Goal: Task Accomplishment & Management: Use online tool/utility

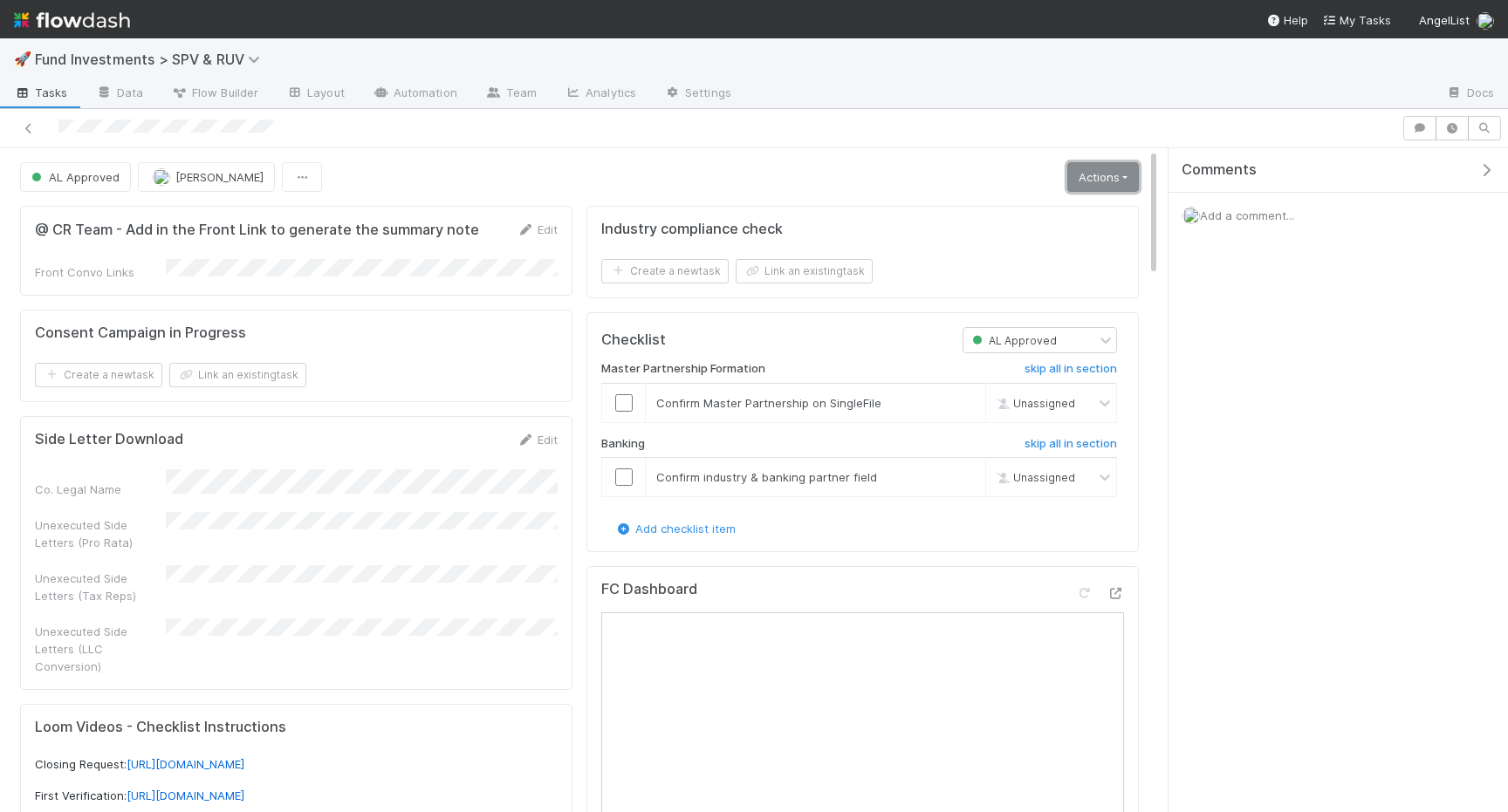
click at [1076, 179] on link "Actions" at bounding box center [1104, 177] width 72 height 30
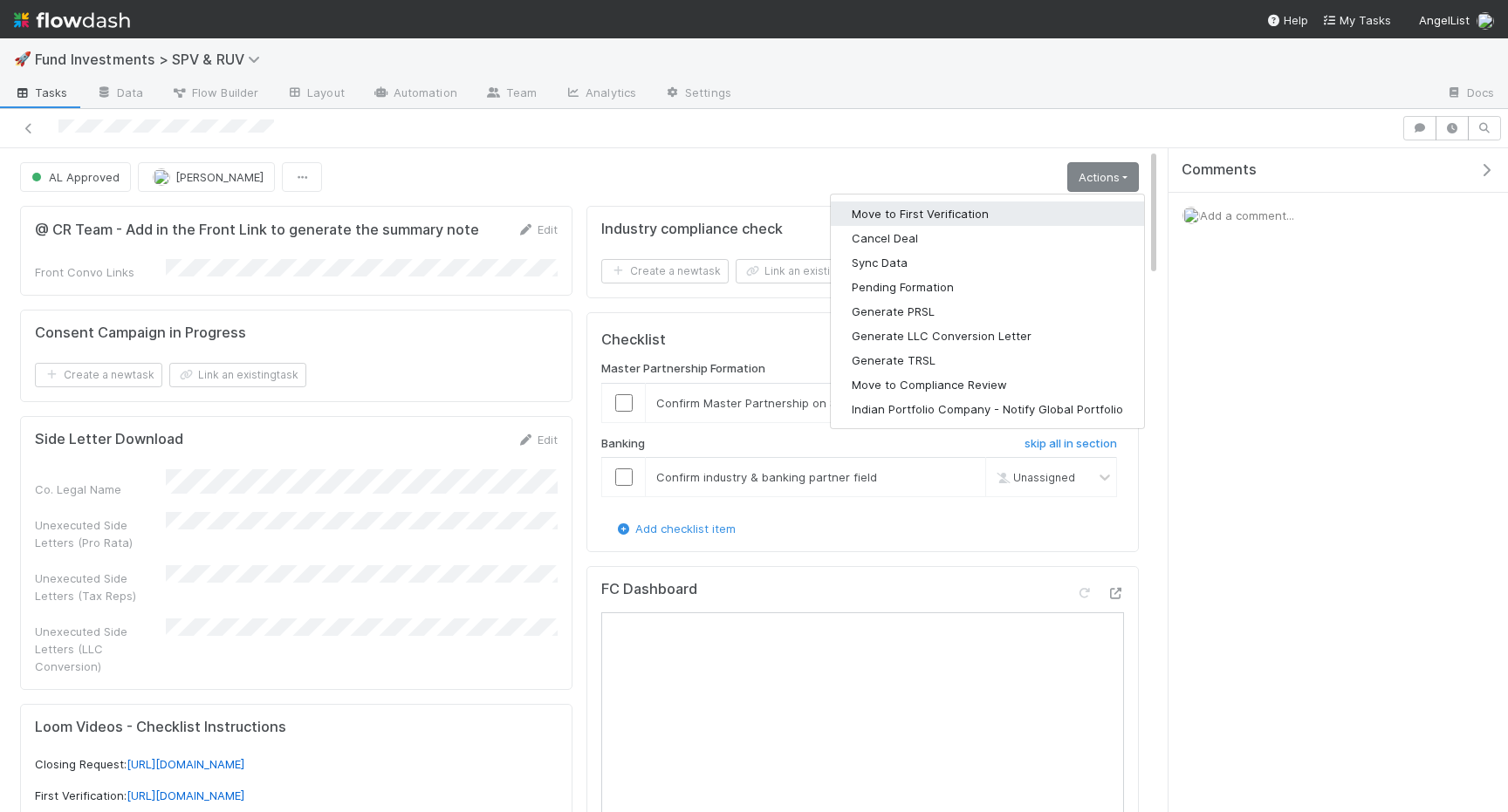
click at [1058, 203] on button "Move to First Verification" at bounding box center [987, 214] width 313 height 25
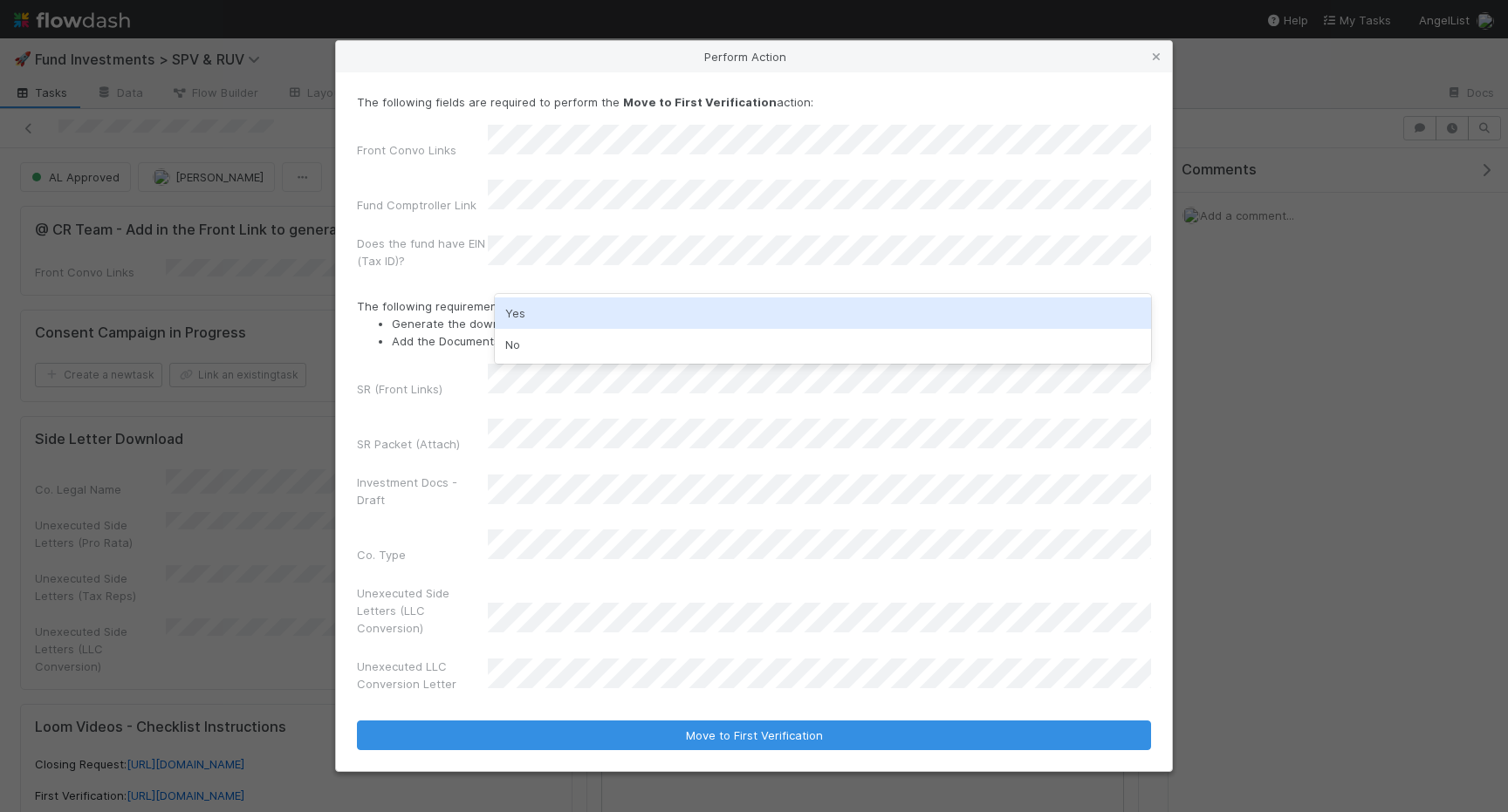
click at [515, 297] on div "Yes" at bounding box center [823, 313] width 656 height 32
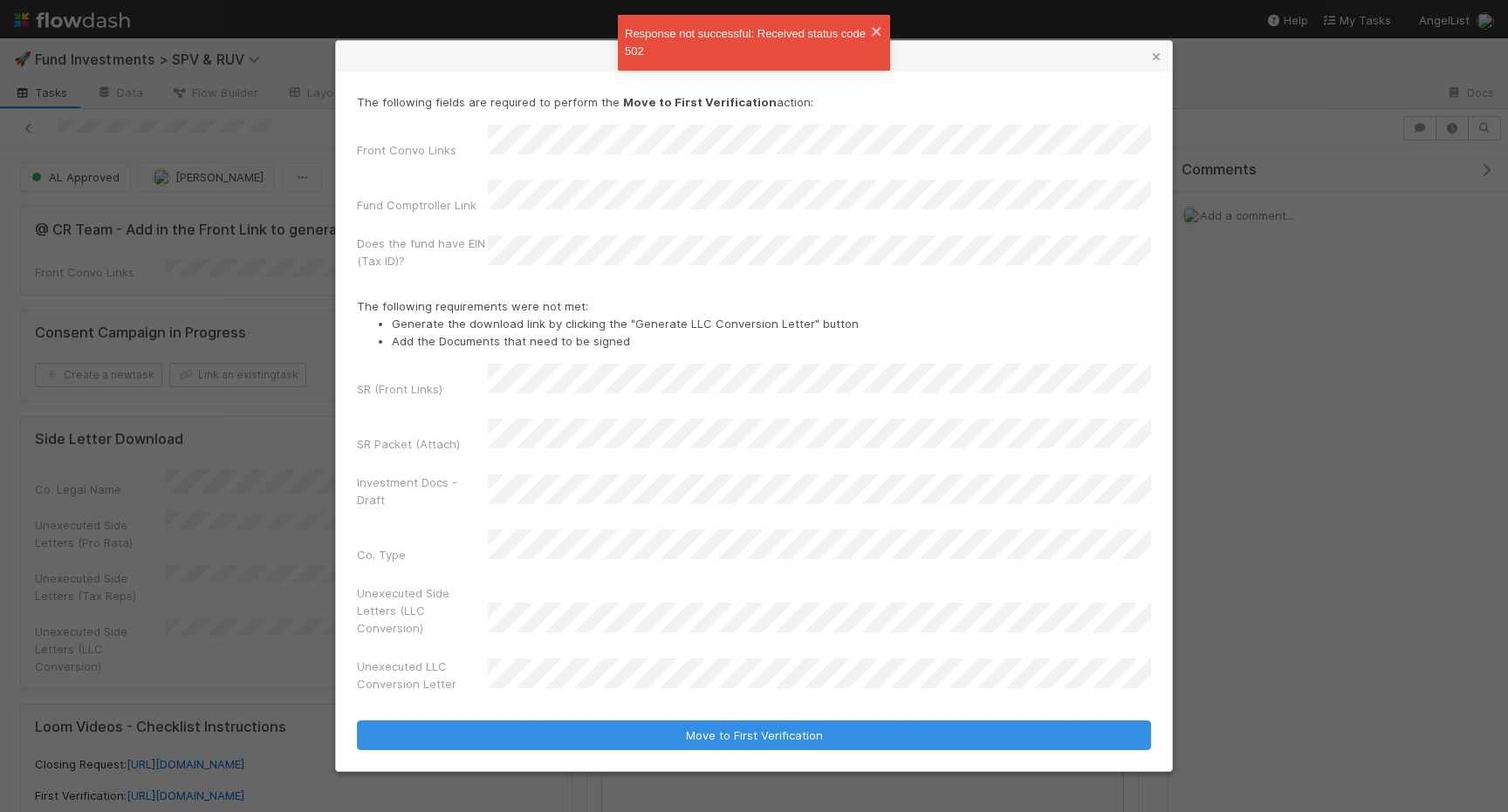
click at [422, 332] on li "Generate the download link by clicking the "Generate LLC Conversion Letter" but…" at bounding box center [772, 324] width 760 height 18
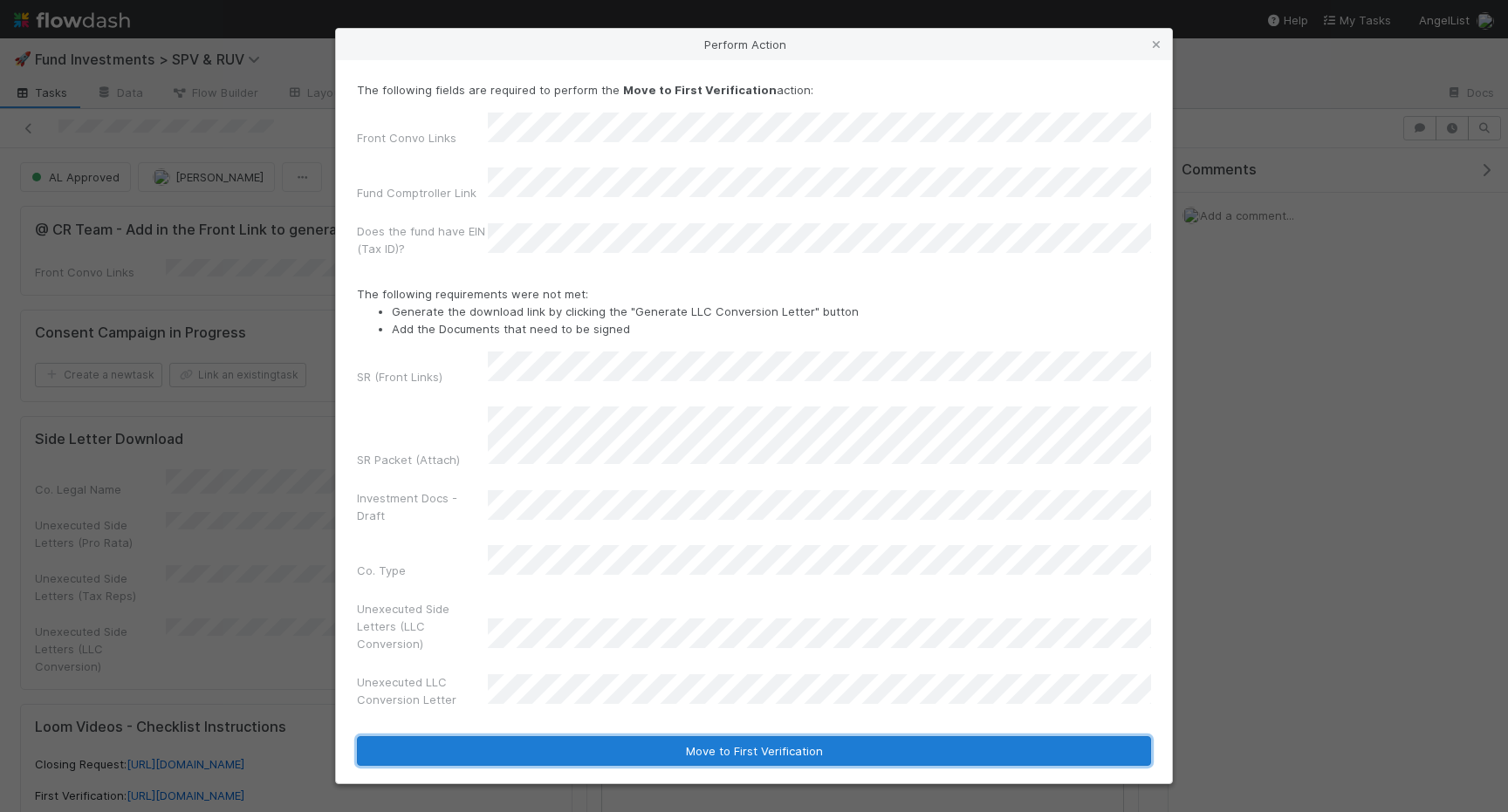
click at [497, 737] on button "Move to First Verification" at bounding box center [754, 751] width 794 height 30
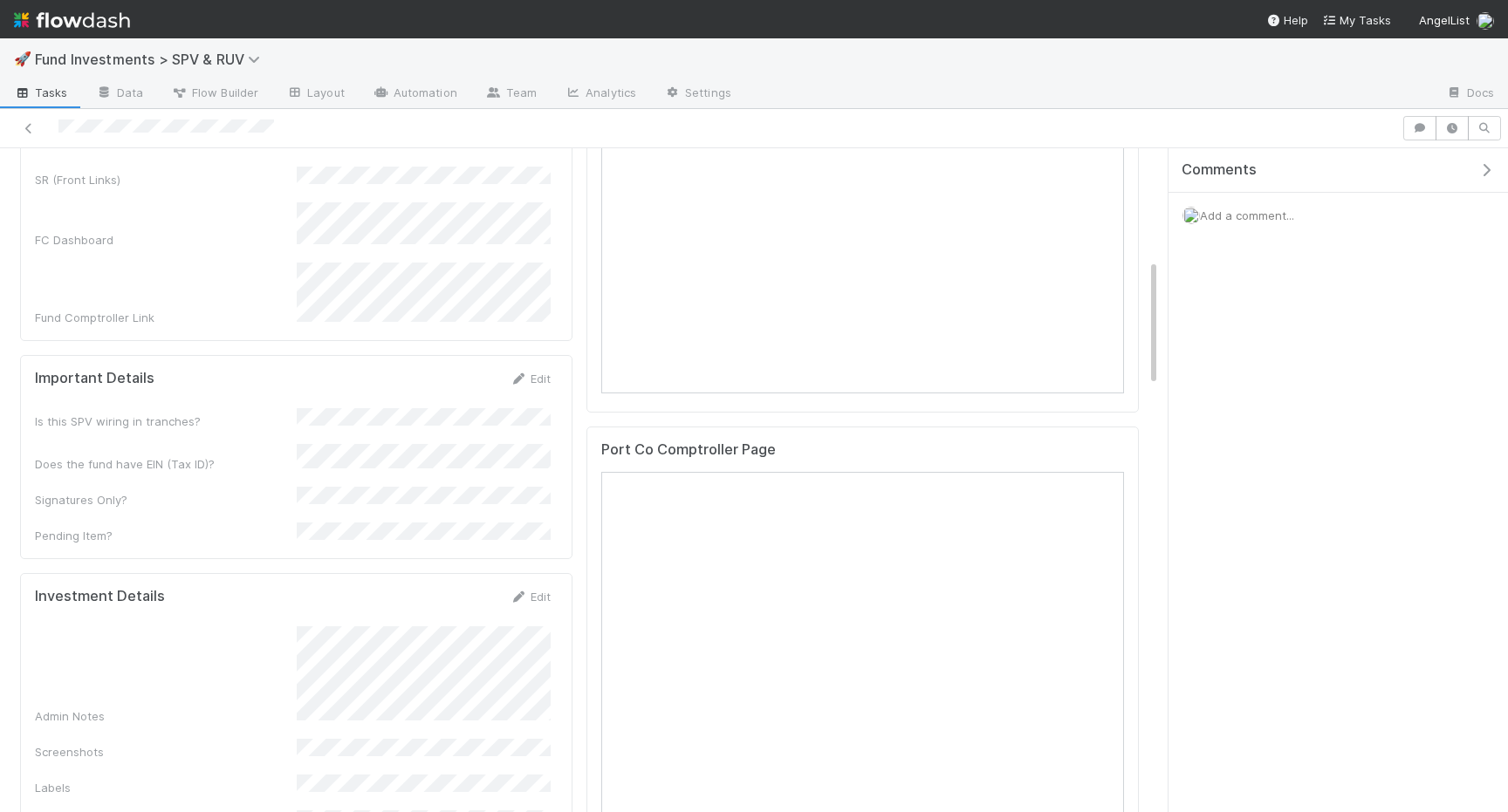
scroll to position [1289, 0]
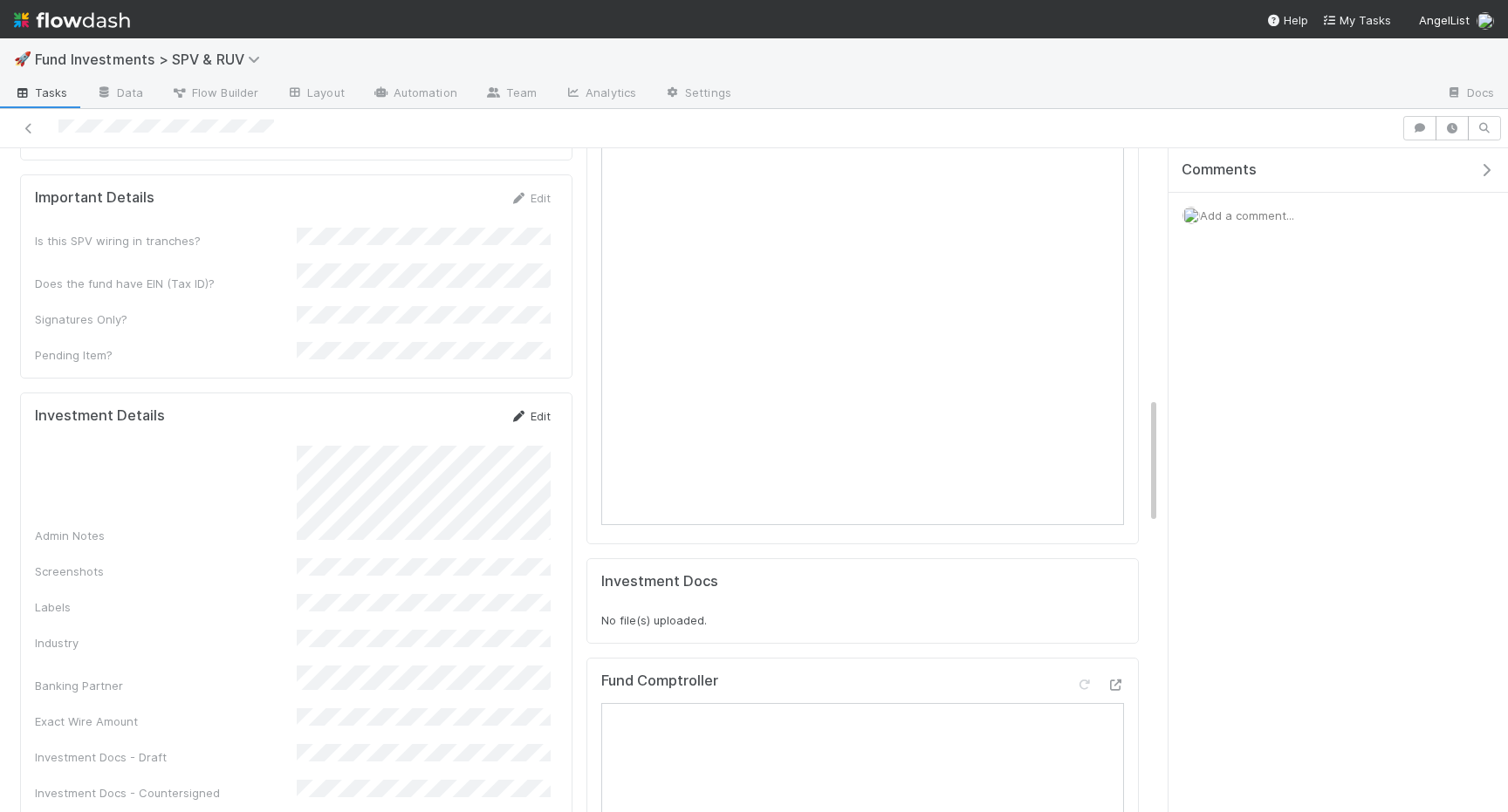
click at [532, 410] on link "Edit" at bounding box center [530, 417] width 41 height 14
click at [480, 408] on button "Save" at bounding box center [457, 423] width 50 height 30
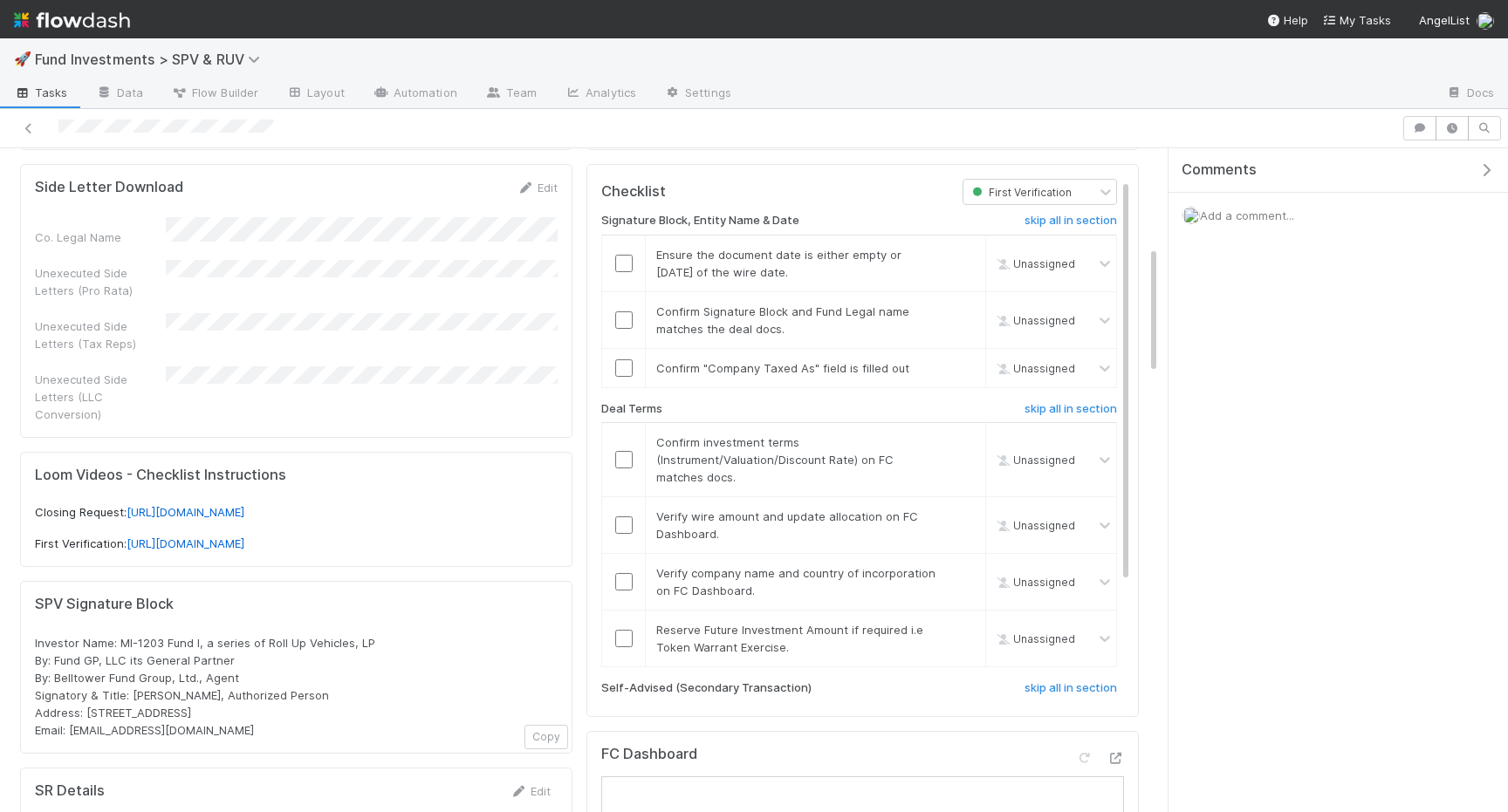
scroll to position [0, 0]
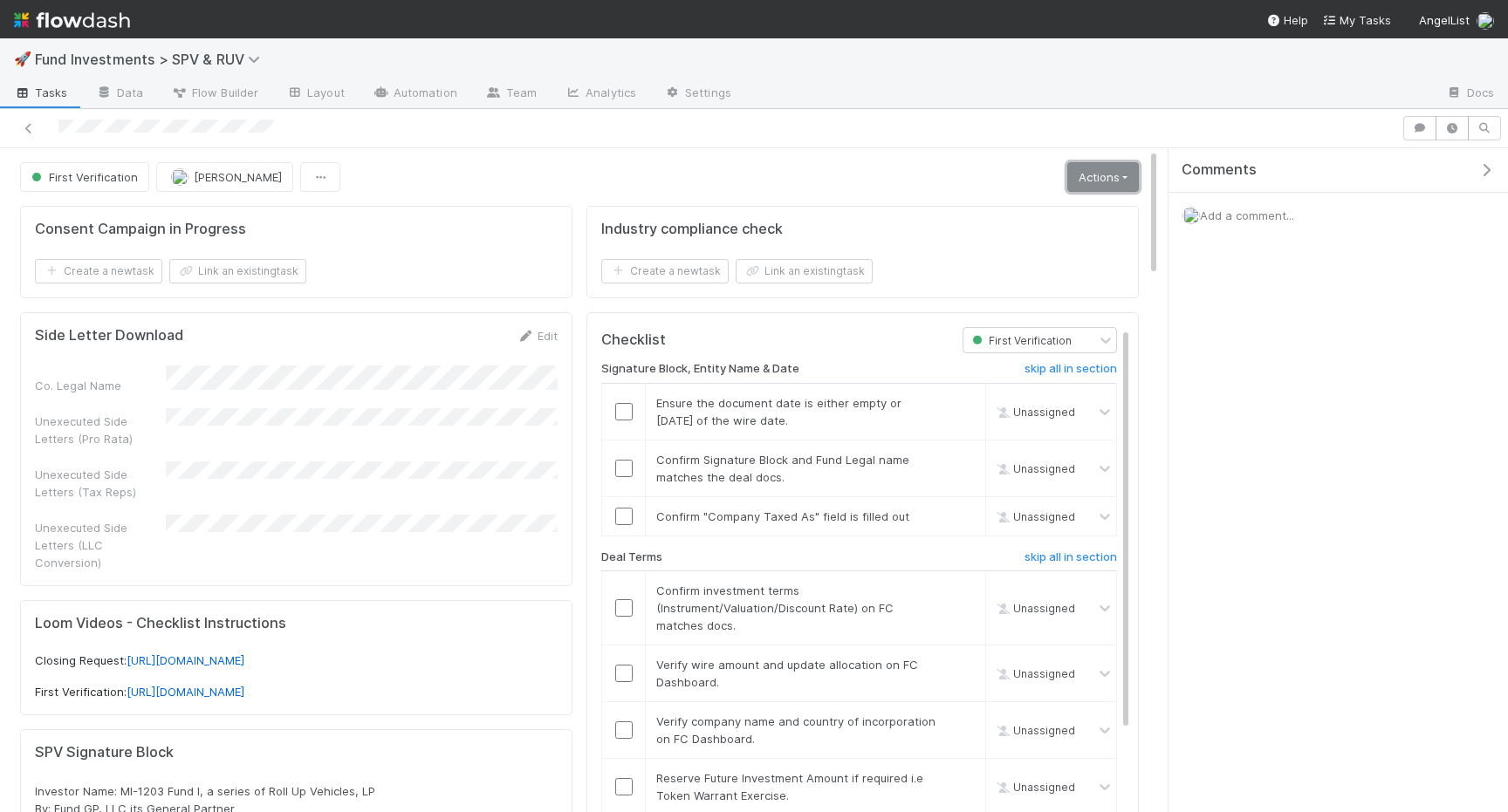
click at [1118, 180] on link "Actions" at bounding box center [1104, 177] width 72 height 30
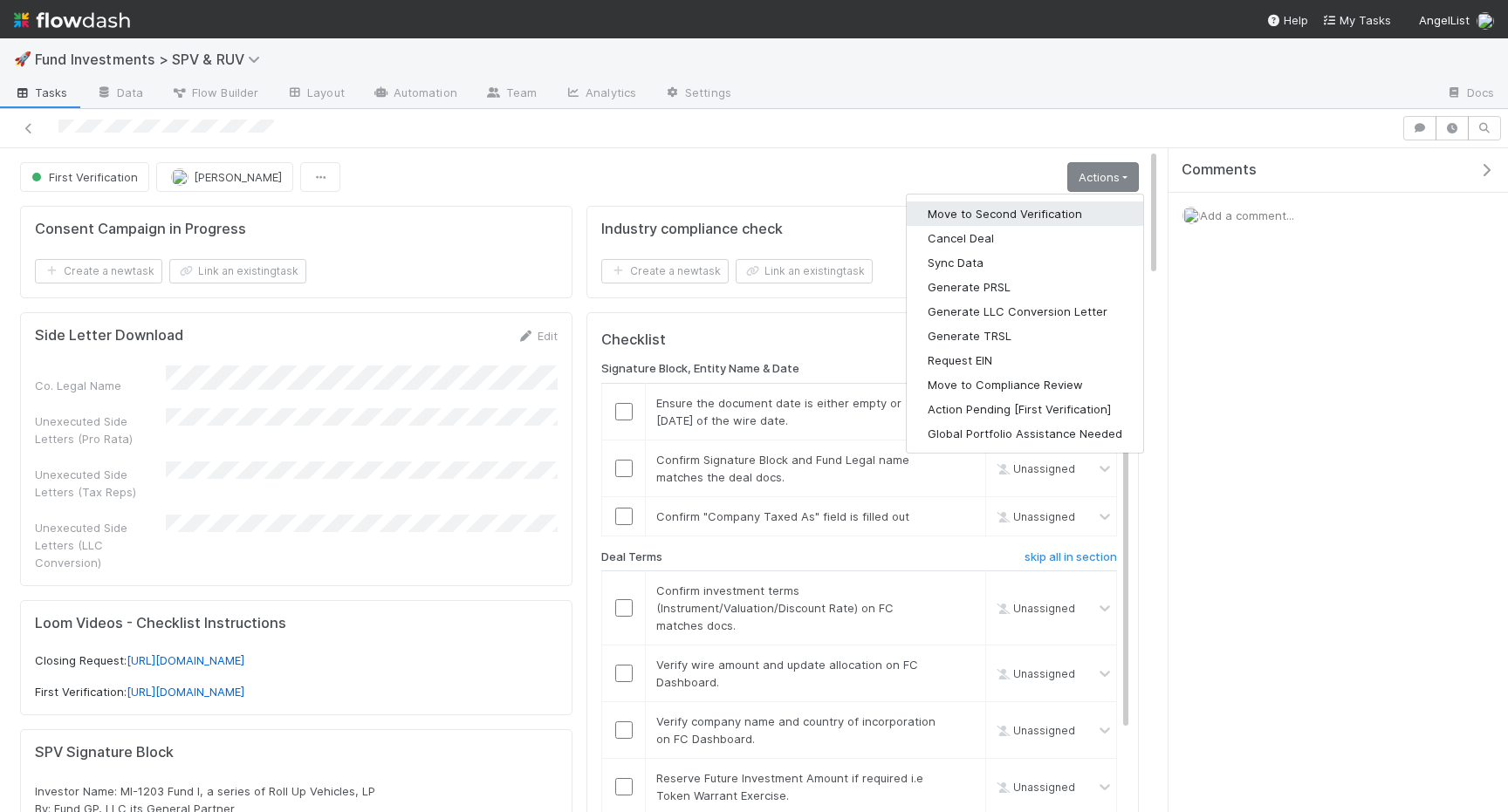
click at [1073, 205] on button "Move to Second Verification" at bounding box center [1026, 214] width 237 height 25
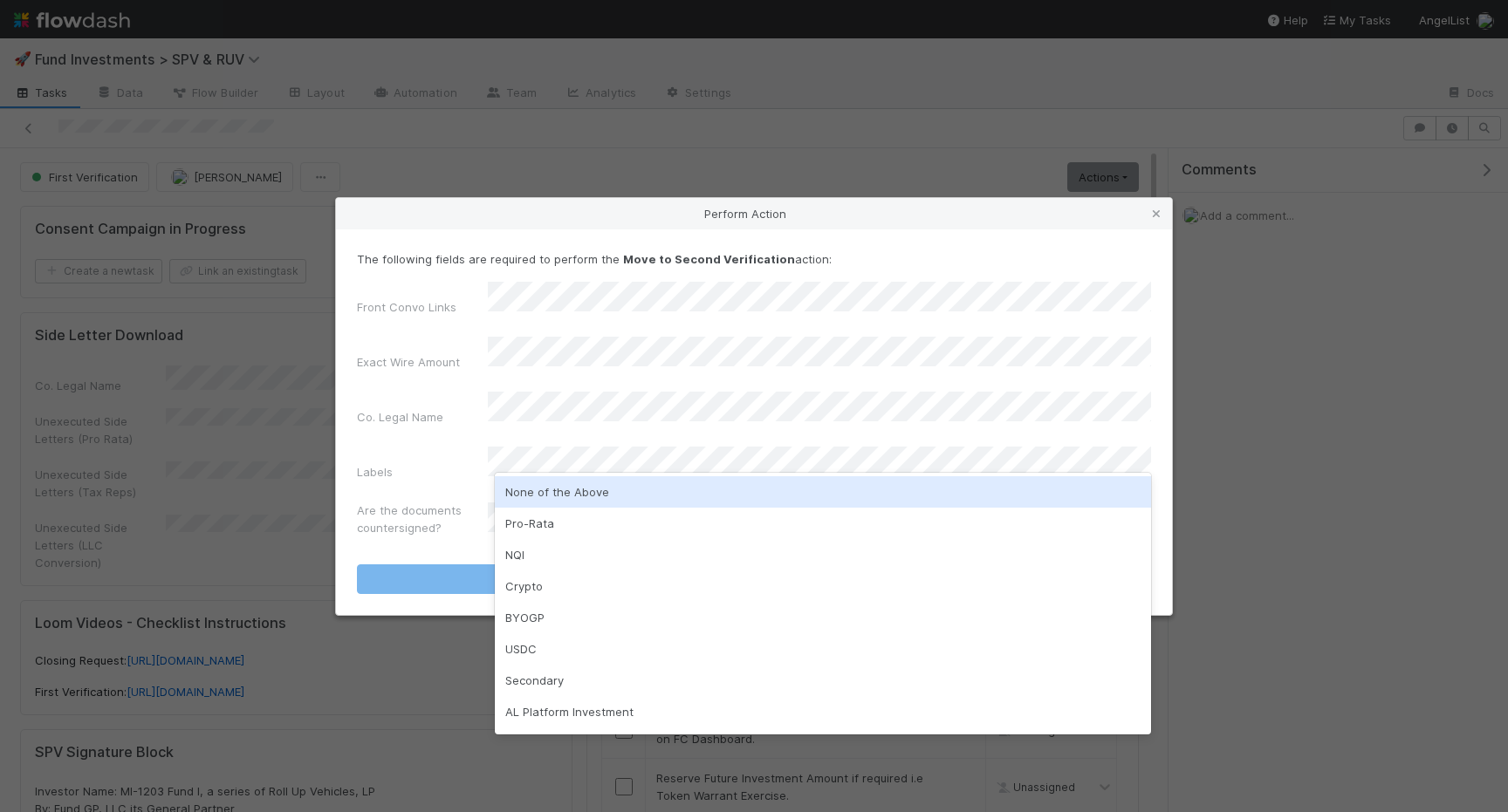
click at [529, 499] on div "None of the Above" at bounding box center [823, 492] width 656 height 32
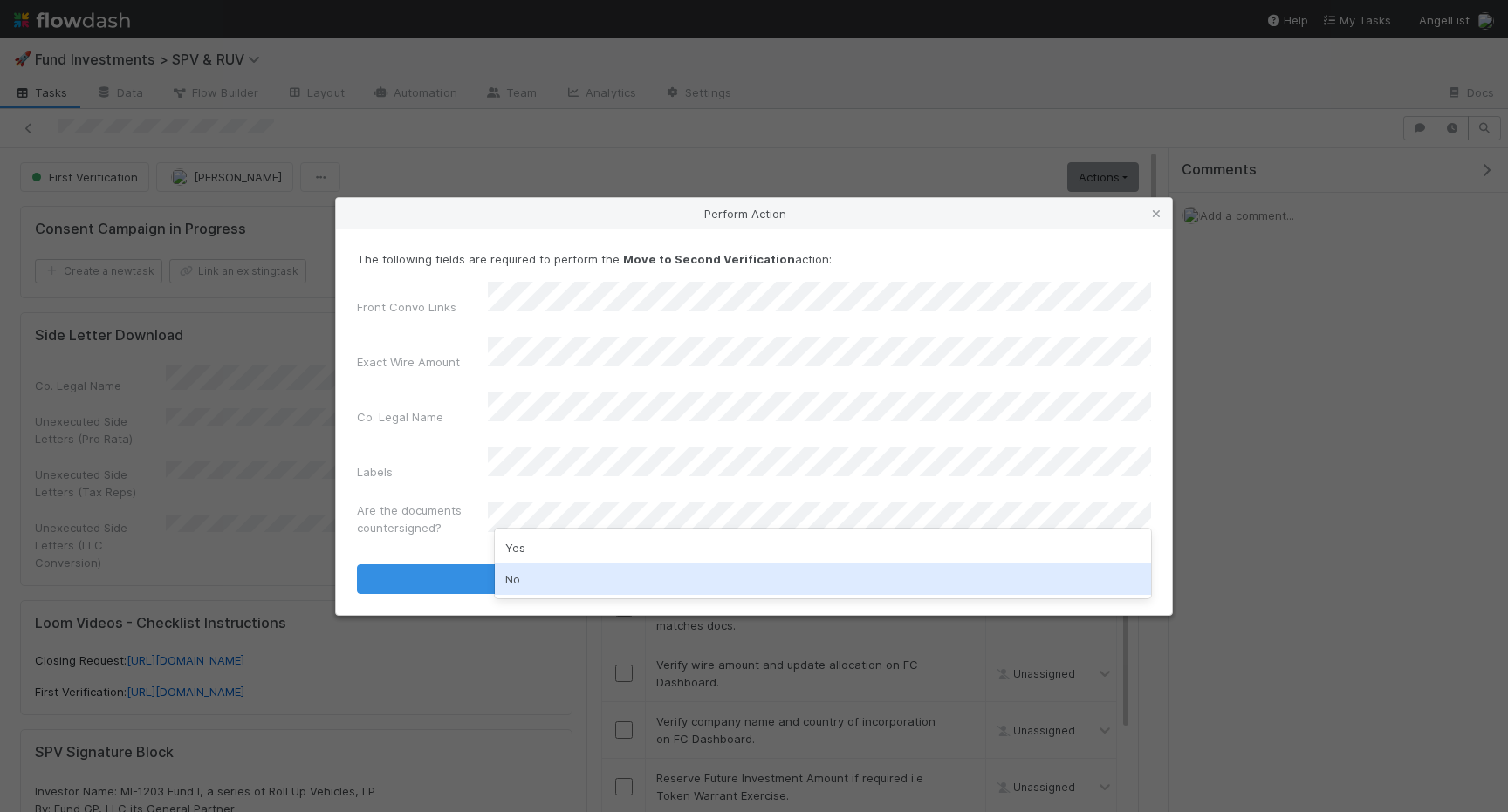
click at [525, 573] on div "No" at bounding box center [823, 580] width 656 height 32
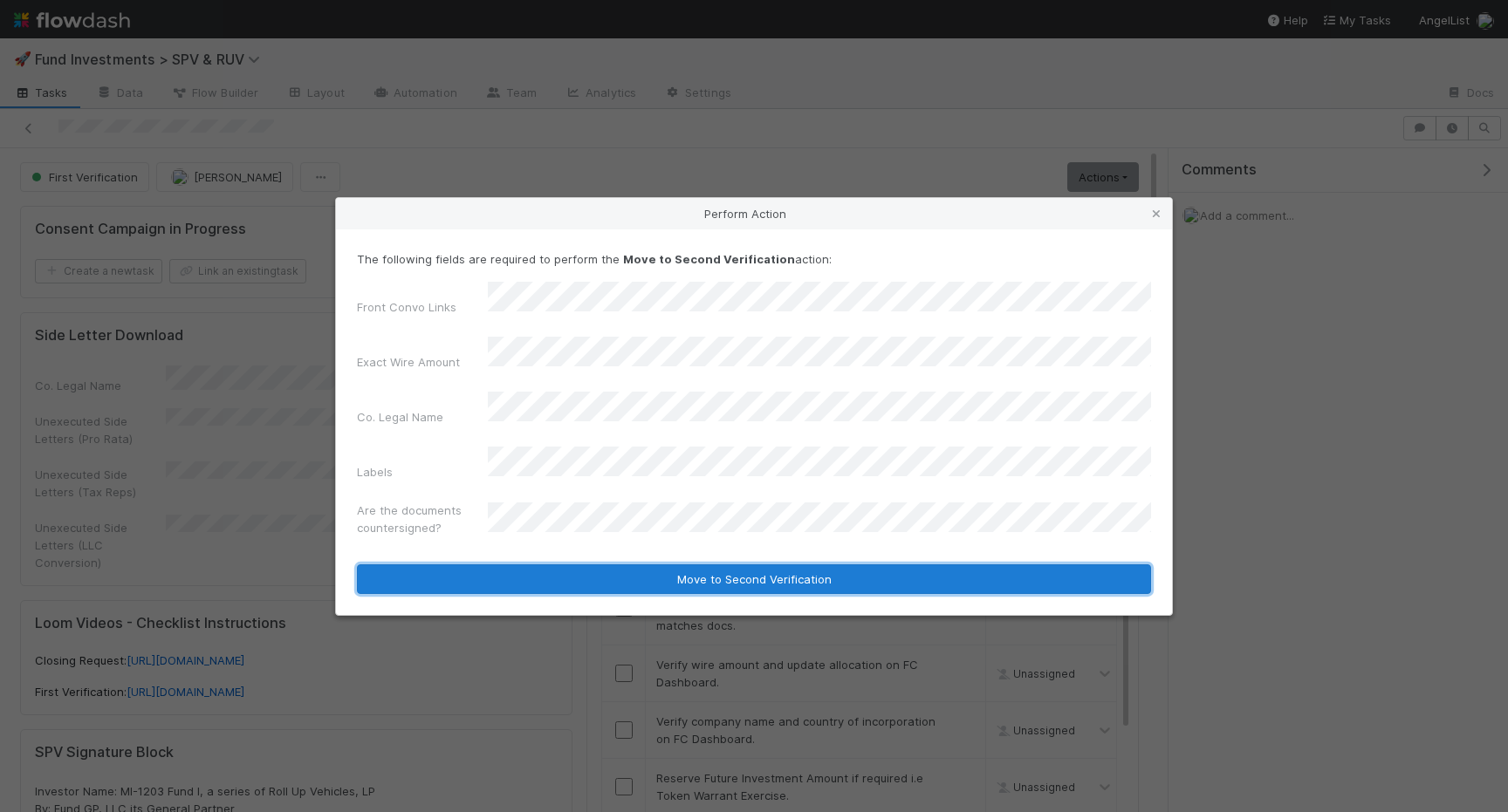
click at [551, 565] on button "Move to Second Verification" at bounding box center [754, 580] width 794 height 30
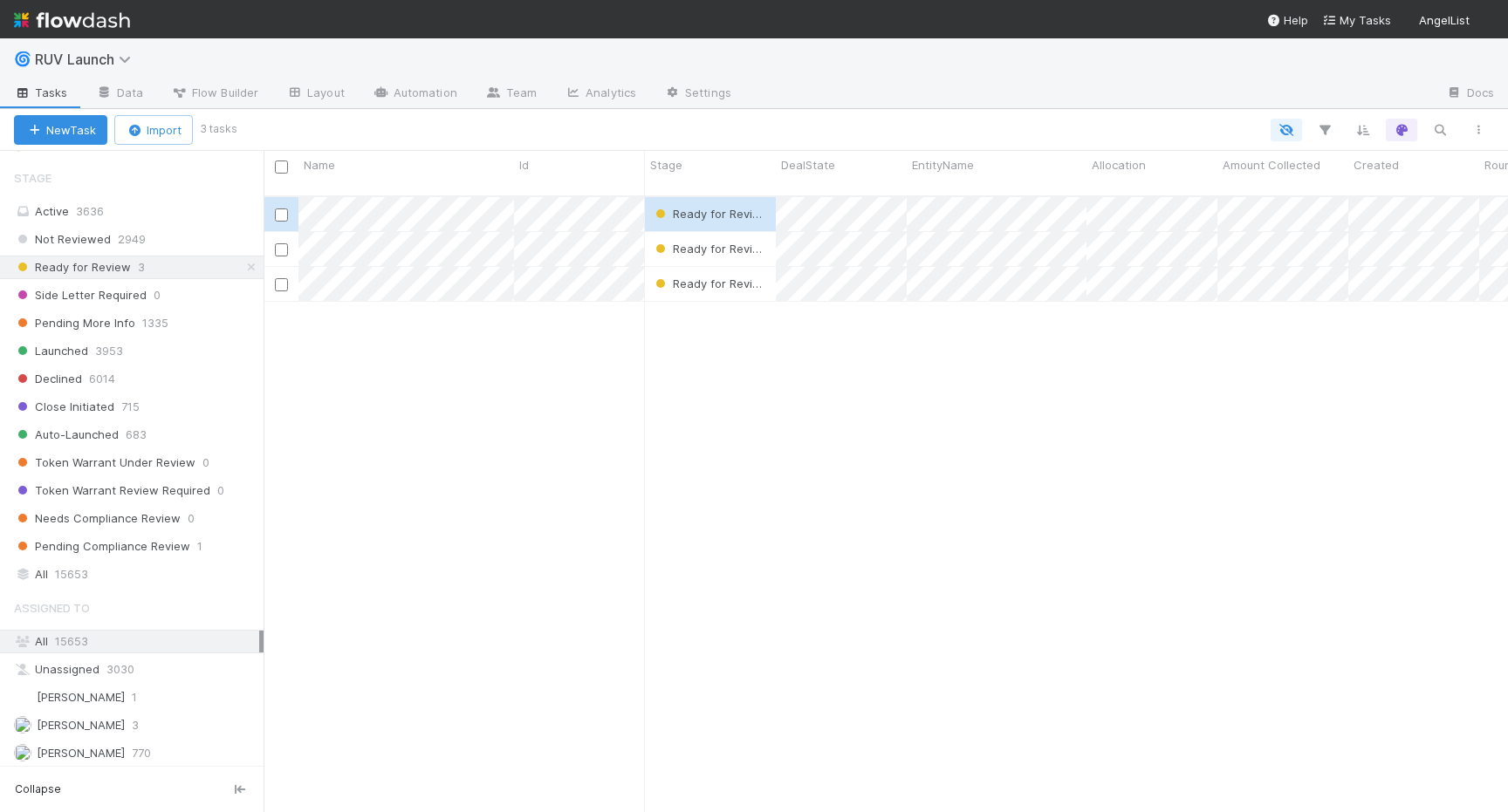
scroll to position [431, 0]
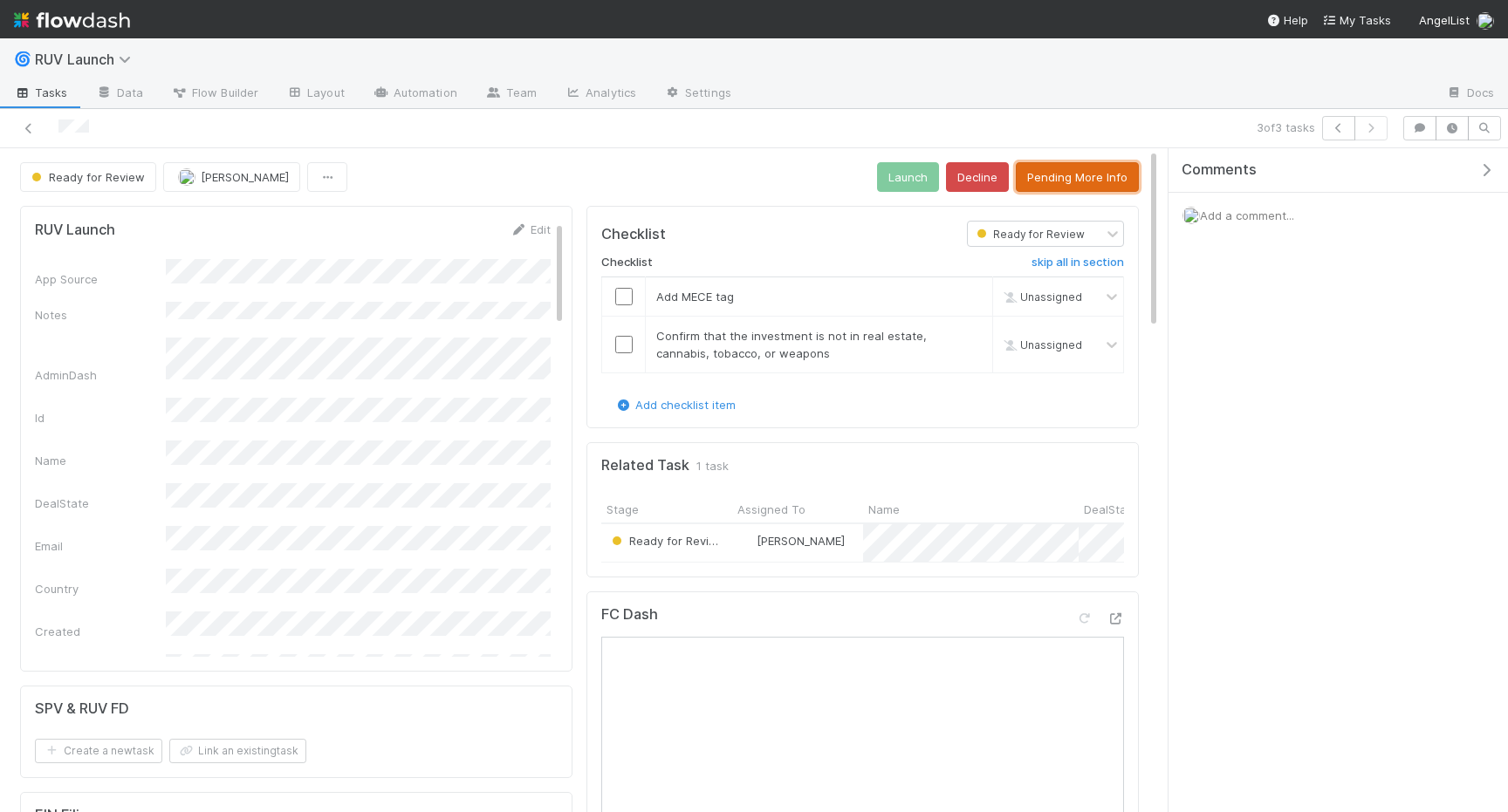
click at [1027, 185] on button "Pending More Info" at bounding box center [1077, 177] width 123 height 30
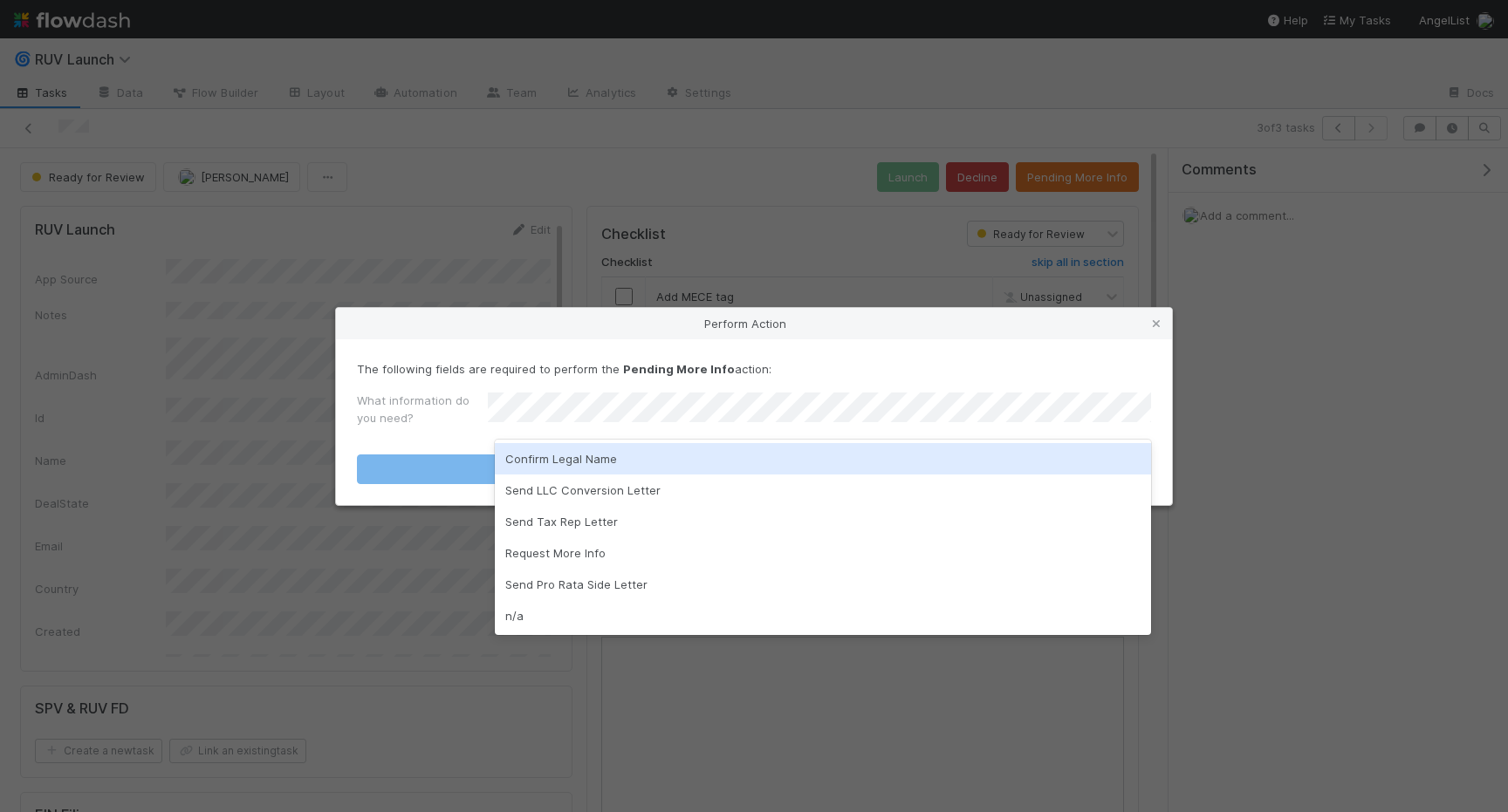
click at [668, 459] on div "Confirm Legal Name" at bounding box center [823, 459] width 656 height 32
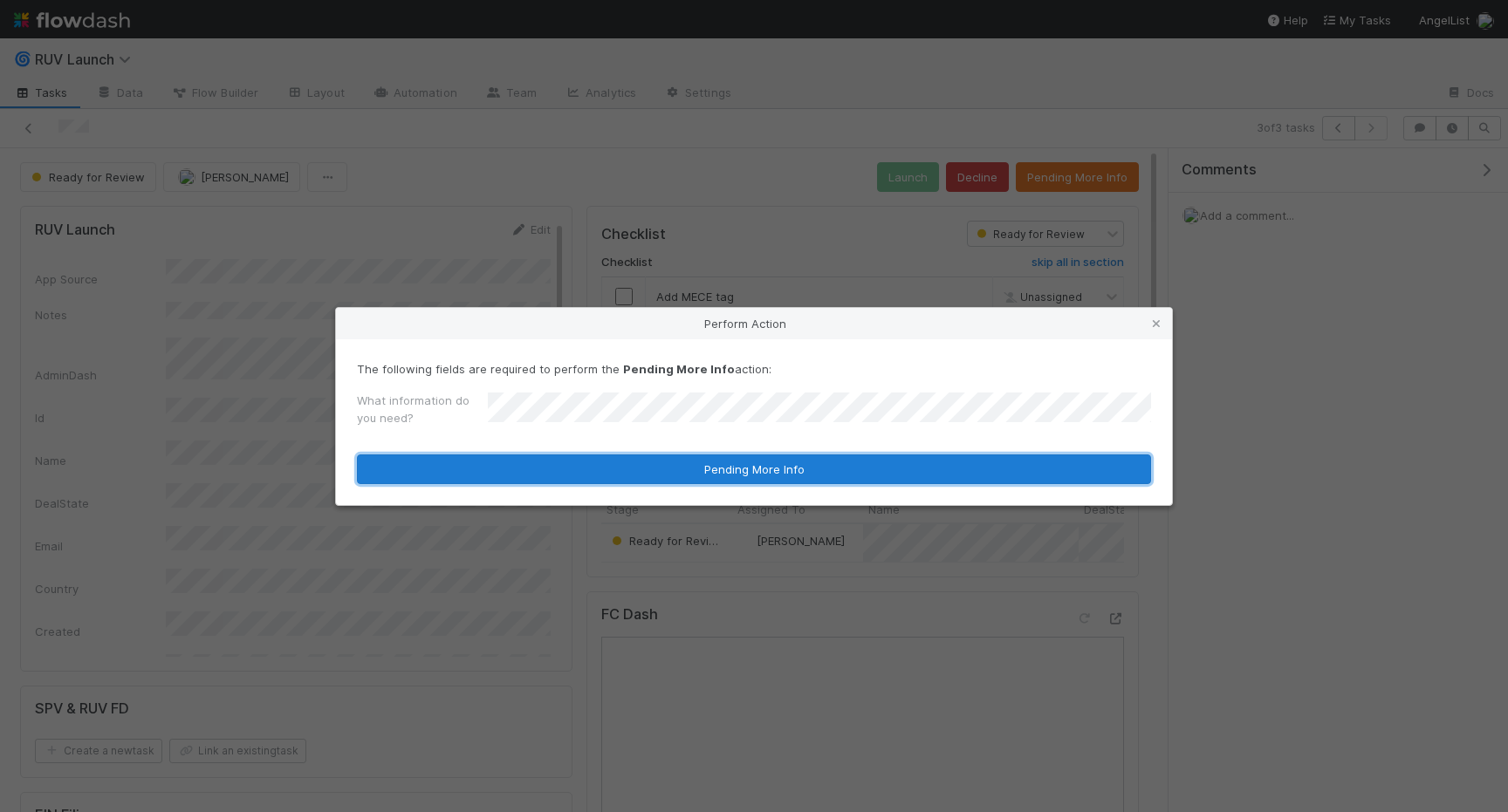
click at [631, 463] on button "Pending More Info" at bounding box center [754, 469] width 794 height 30
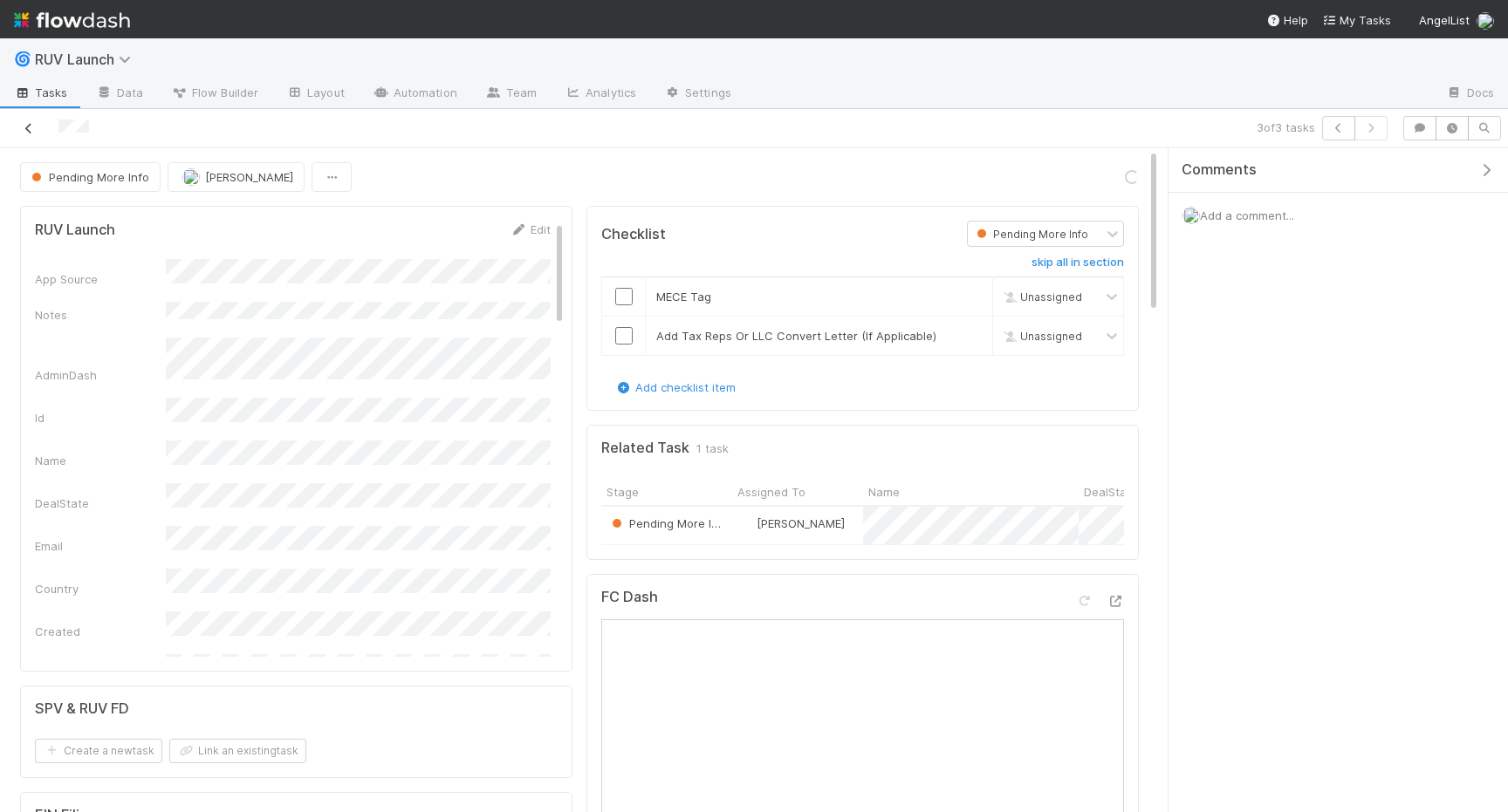
click at [29, 125] on icon at bounding box center [29, 128] width 18 height 11
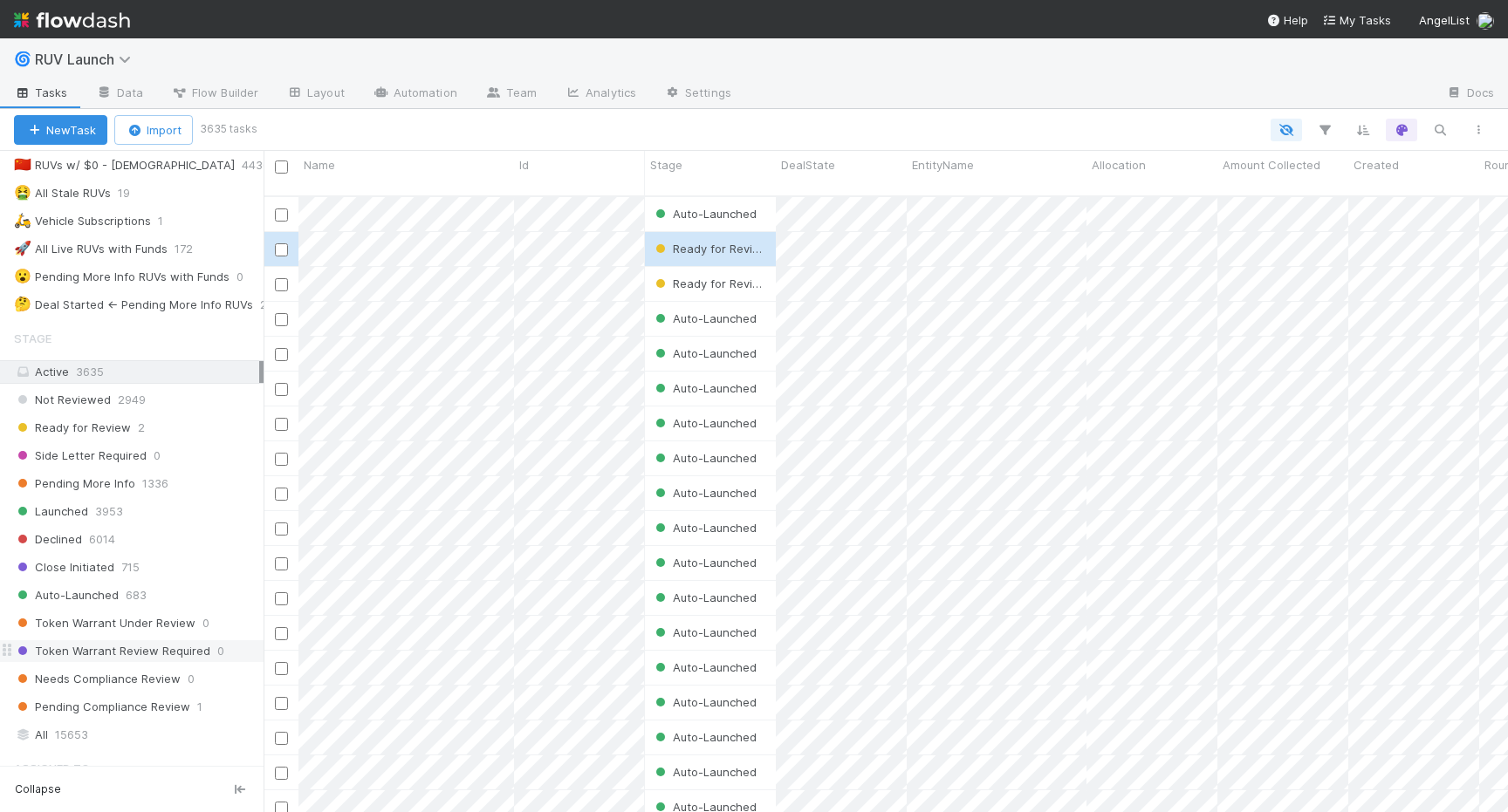
scroll to position [291, 0]
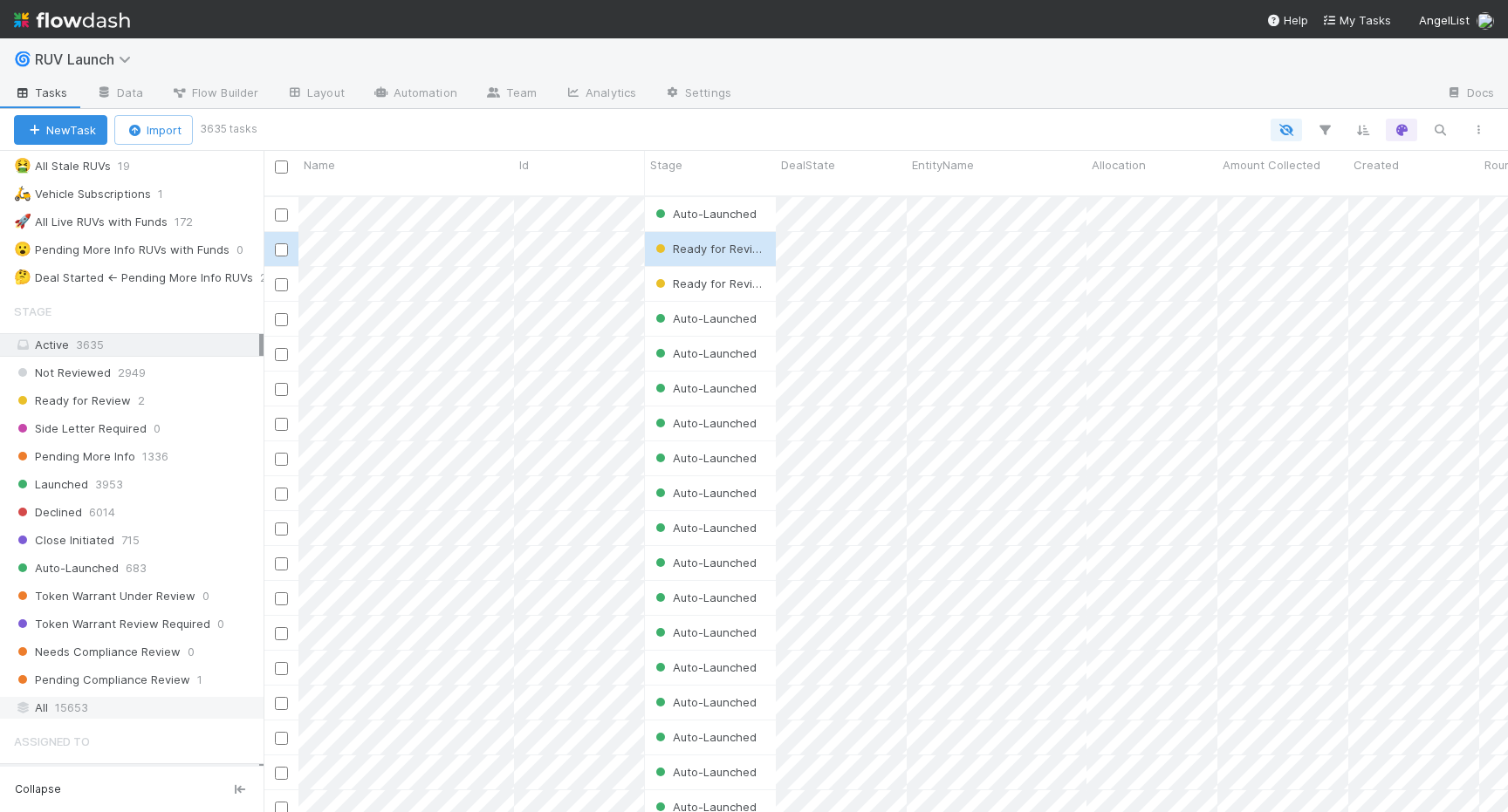
click at [70, 704] on span "15653" at bounding box center [72, 708] width 33 height 22
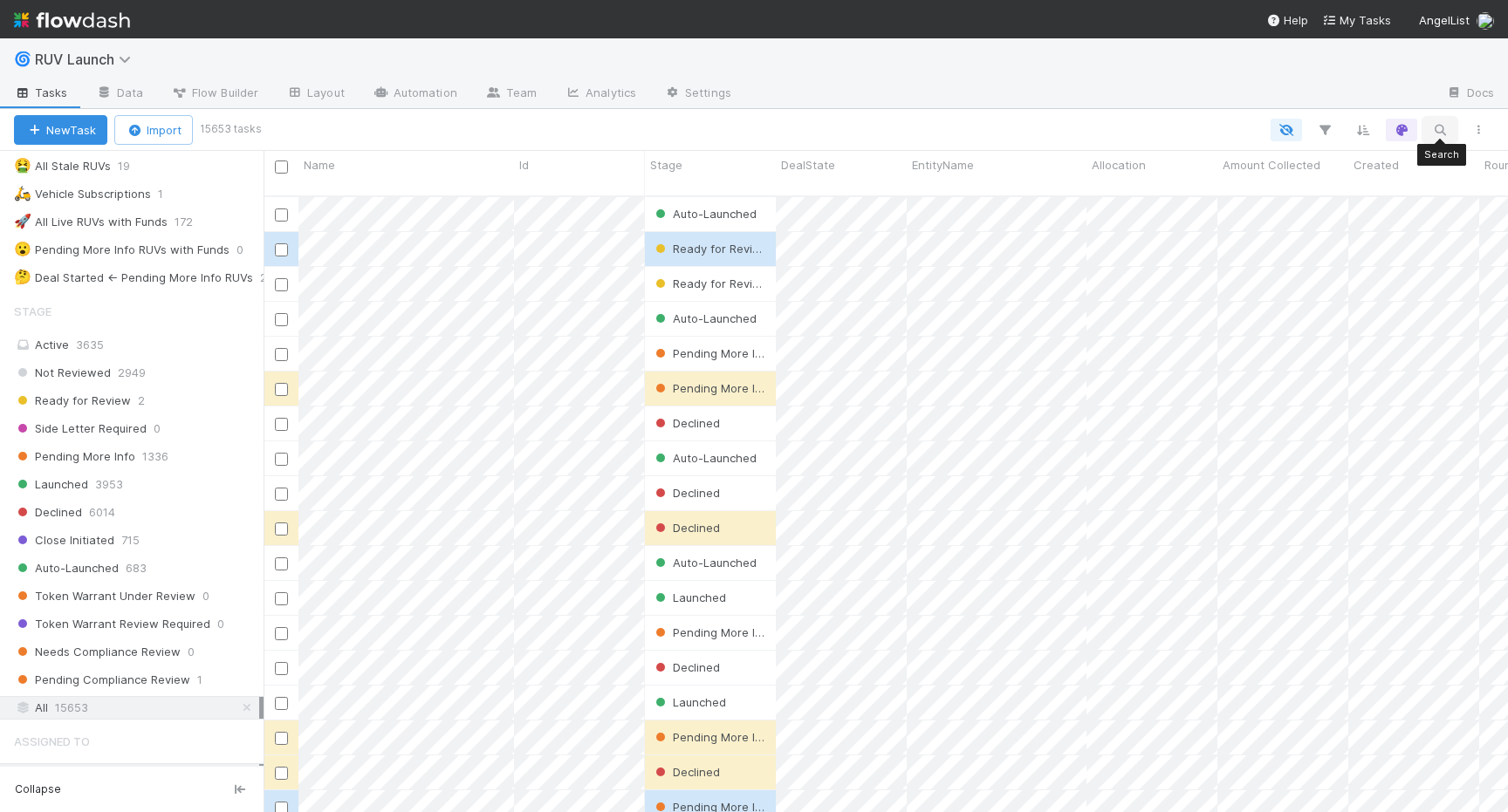
click at [1442, 132] on icon "button" at bounding box center [1440, 130] width 18 height 16
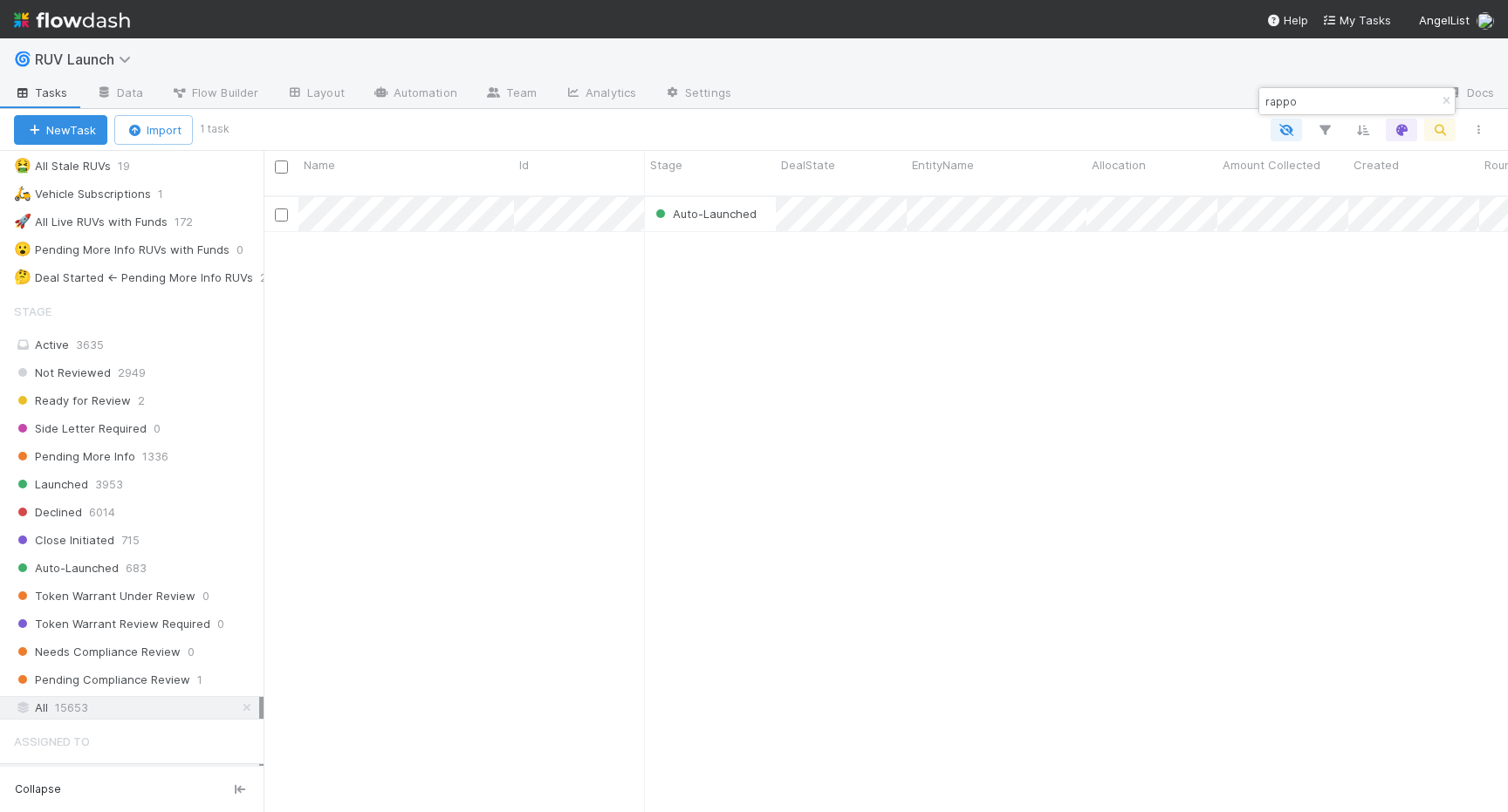
scroll to position [630, 1245]
type input "rappo"
